Goal: Information Seeking & Learning: Find specific fact

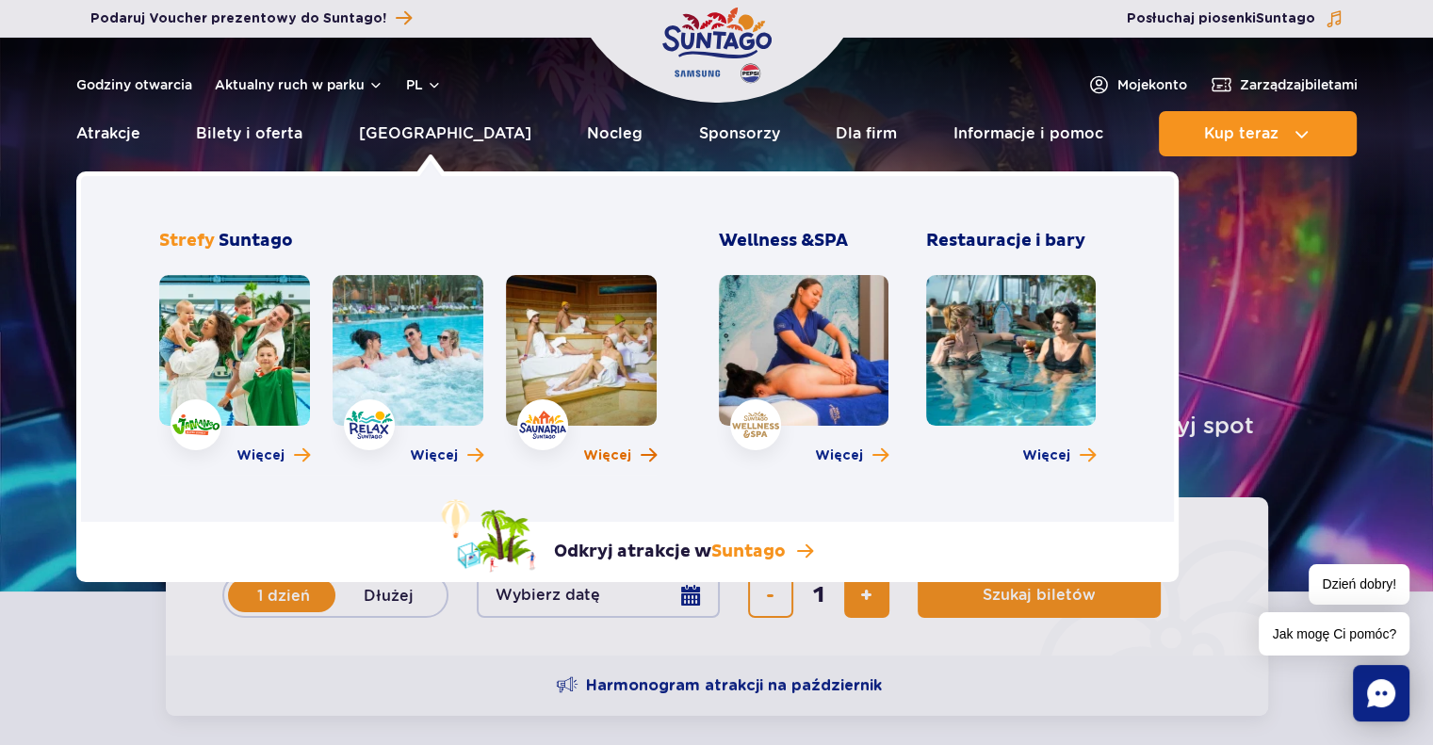
click at [611, 452] on span "Więcej" at bounding box center [607, 455] width 48 height 19
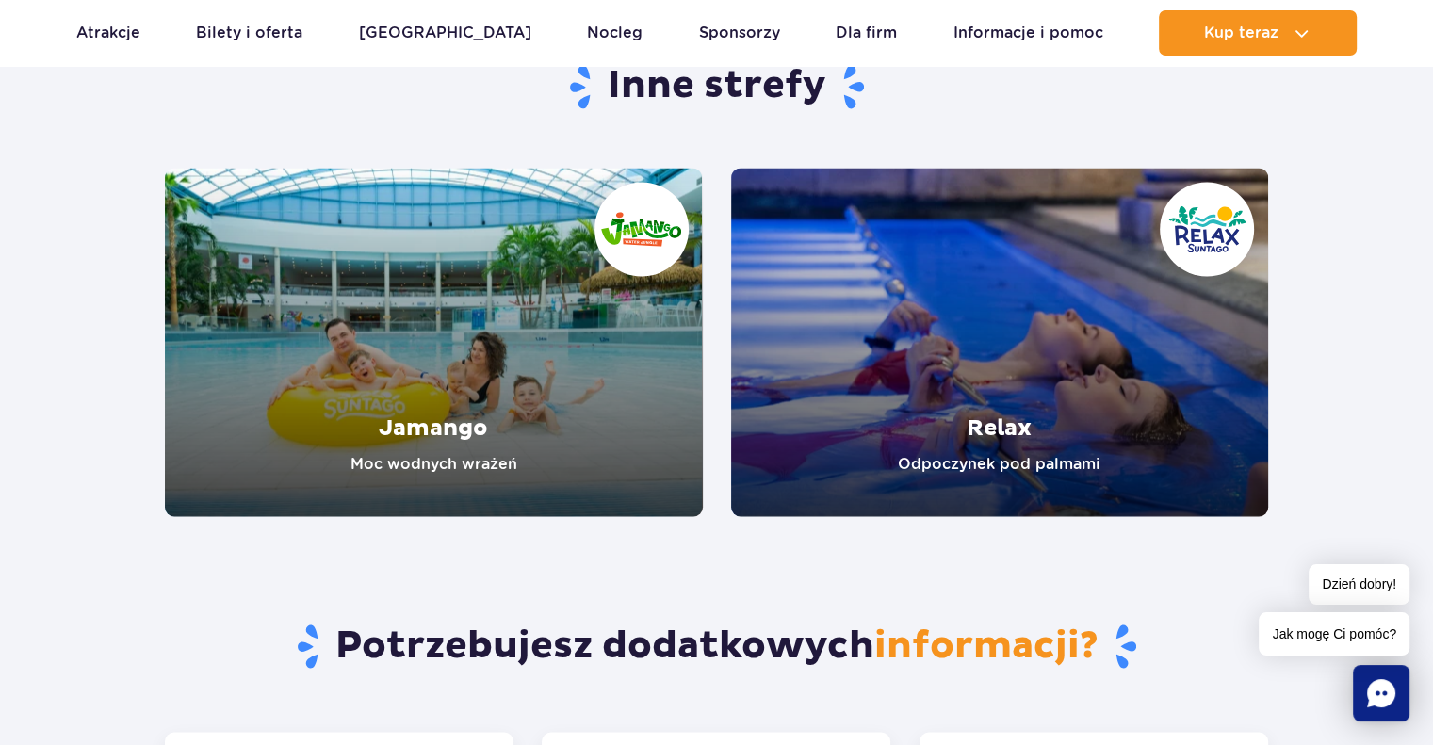
scroll to position [3203, 0]
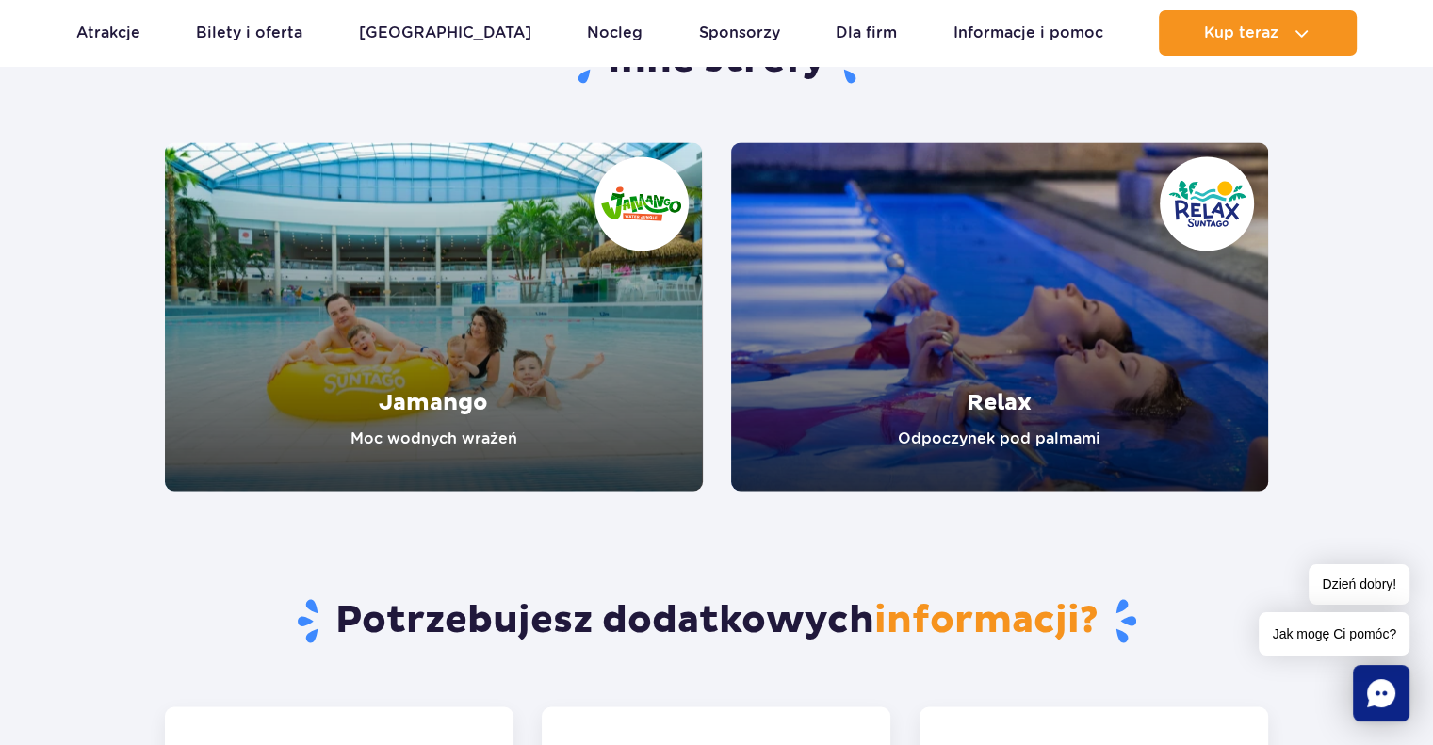
click at [928, 429] on link "Relax" at bounding box center [1000, 316] width 538 height 349
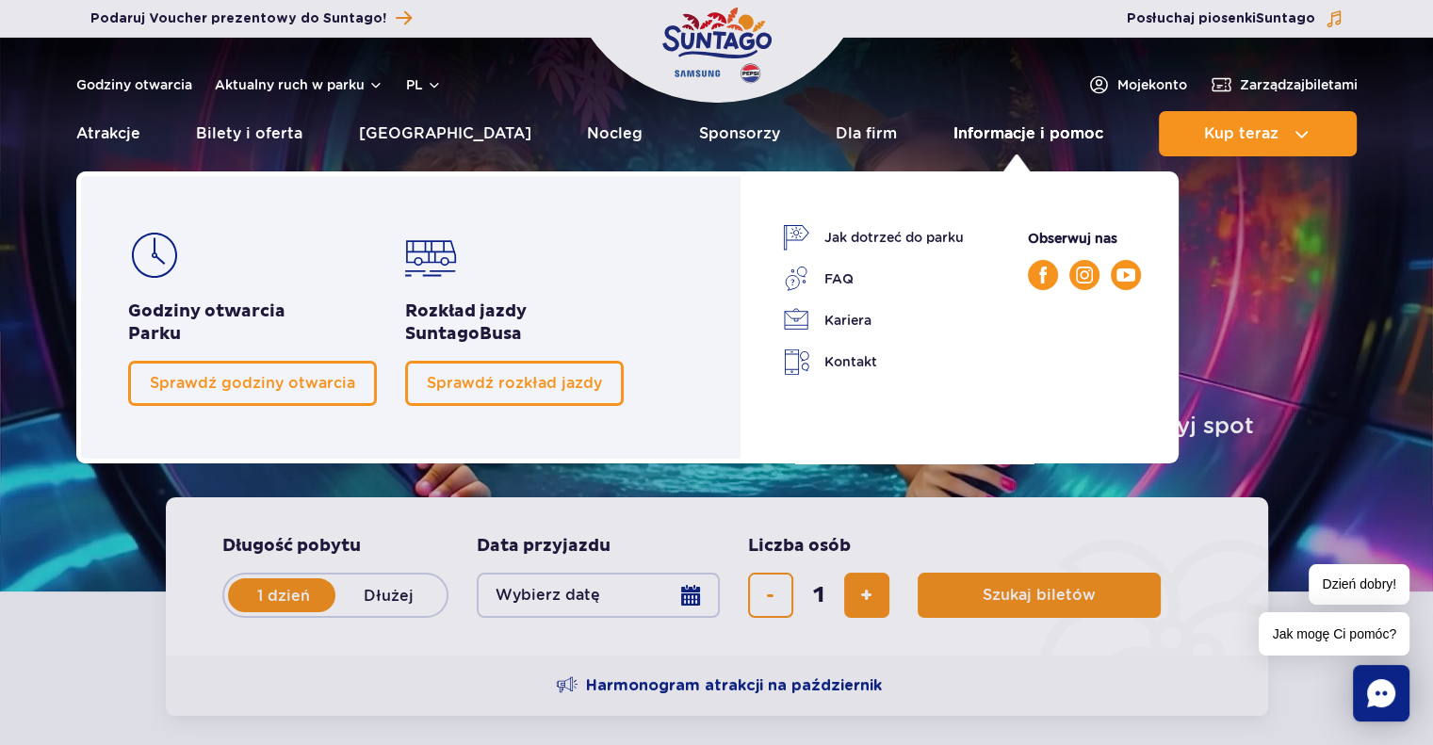
click at [1002, 131] on link "Informacje i pomoc" at bounding box center [1028, 133] width 150 height 45
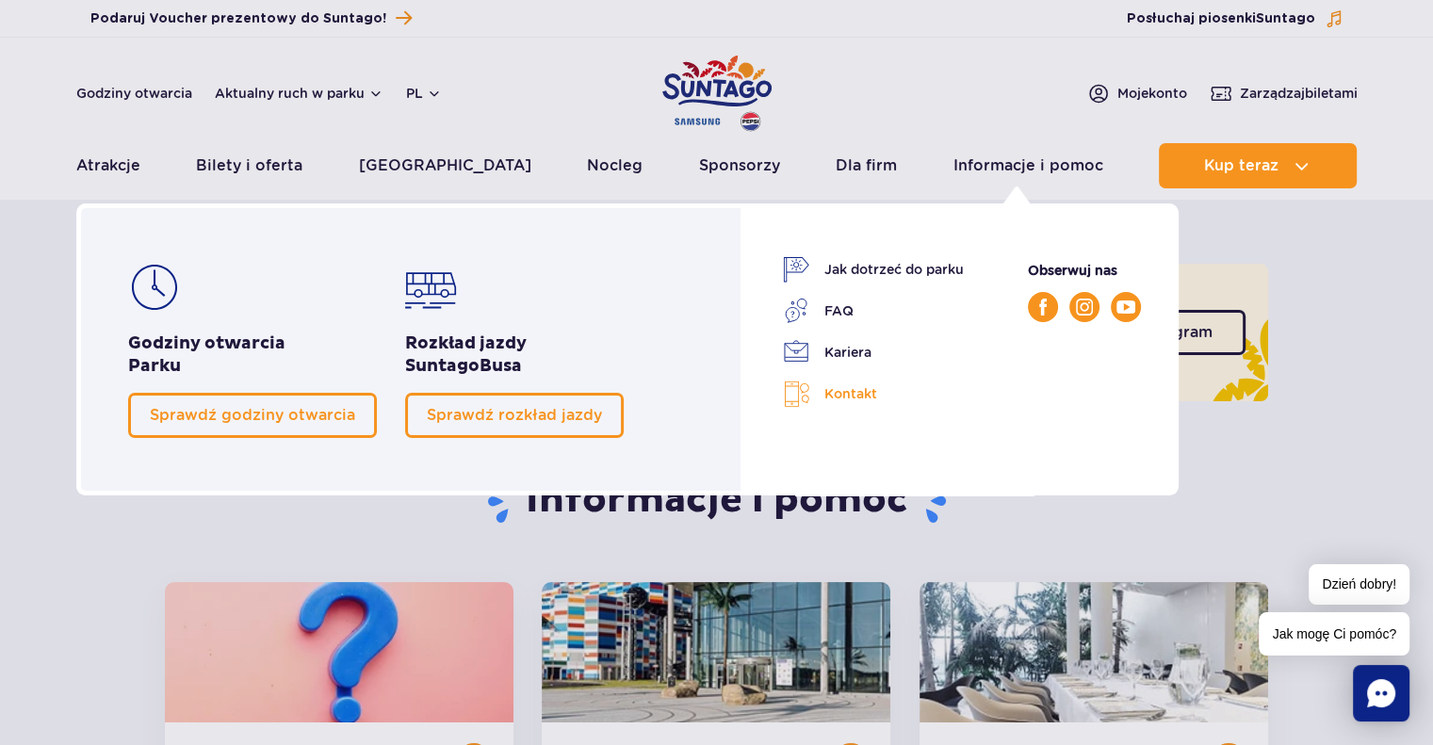
click at [850, 391] on link "Kontakt" at bounding box center [873, 394] width 181 height 27
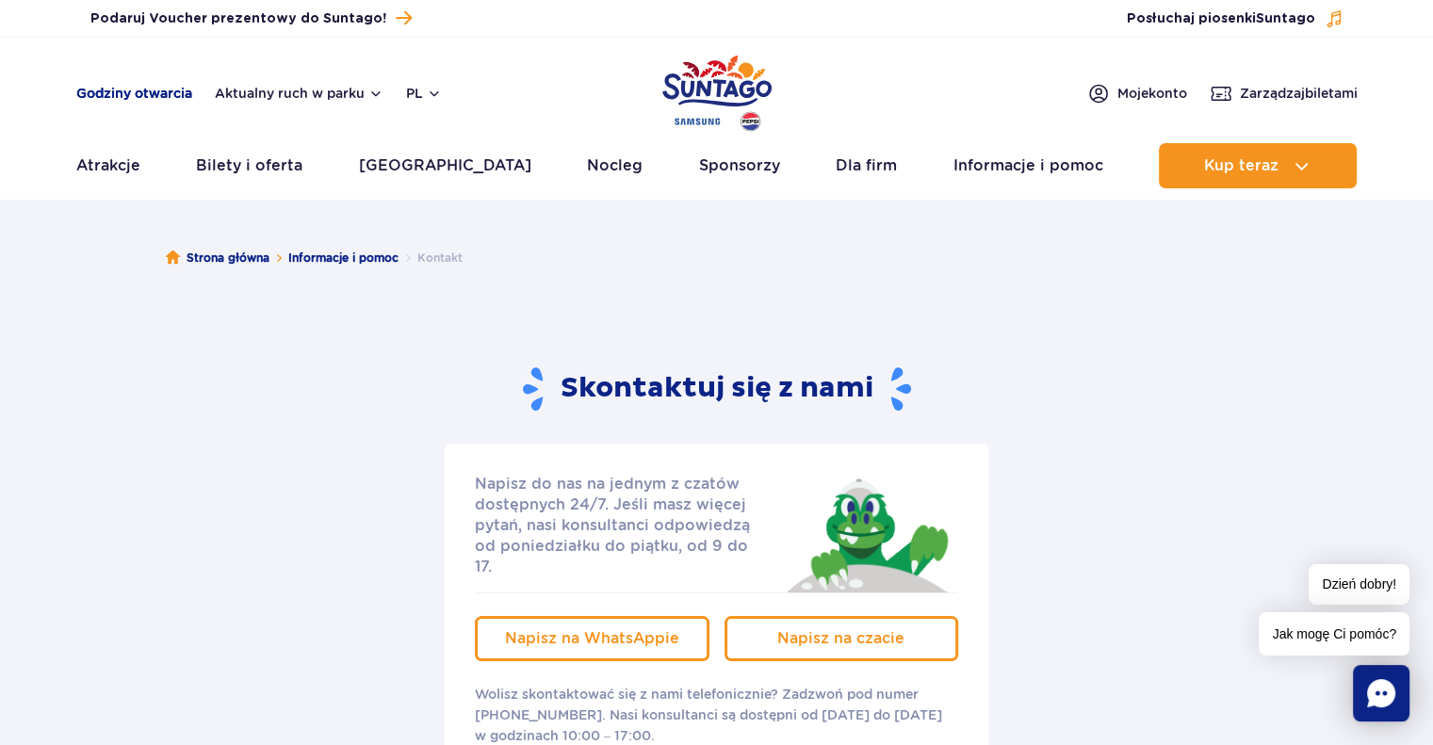
click at [172, 89] on link "Godziny otwarcia" at bounding box center [134, 93] width 116 height 19
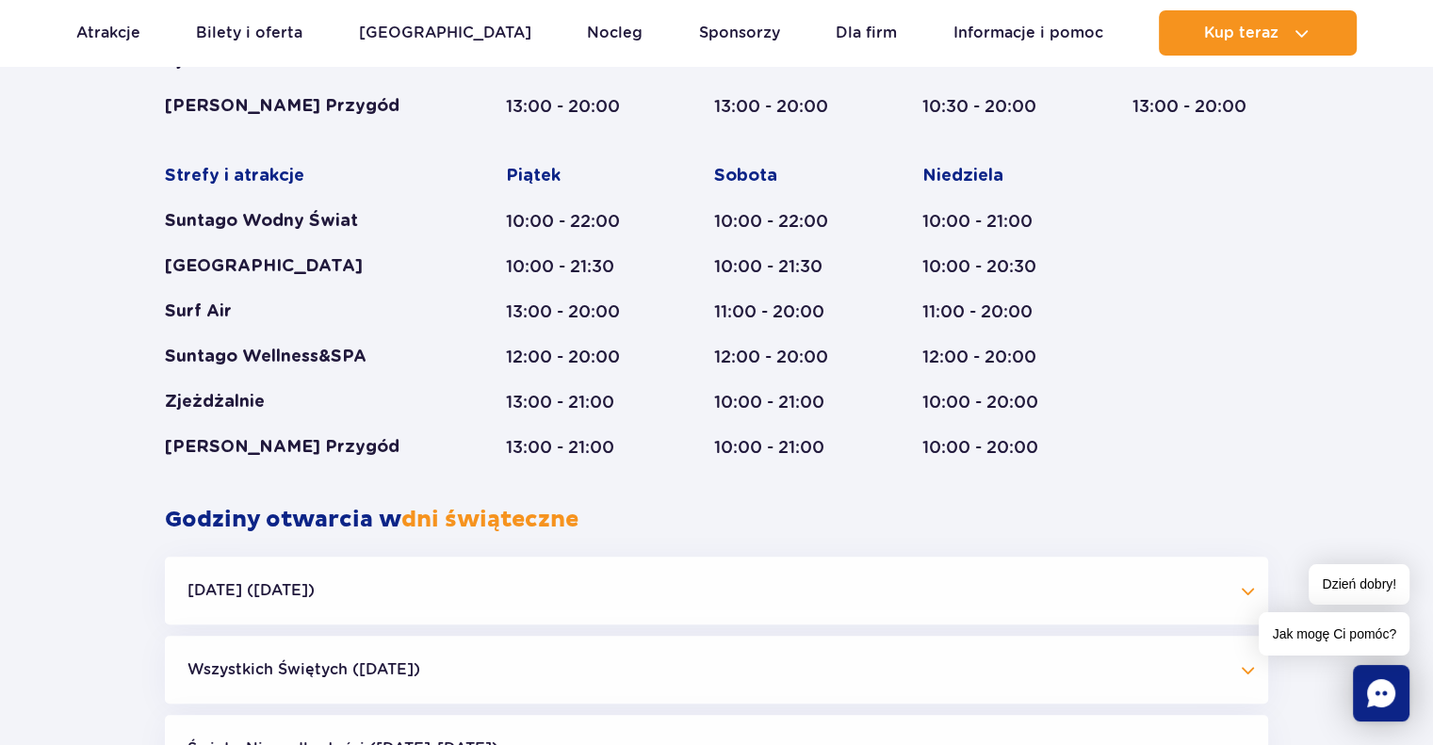
scroll to position [1375, 0]
